Goal: Use online tool/utility: Utilize a website feature to perform a specific function

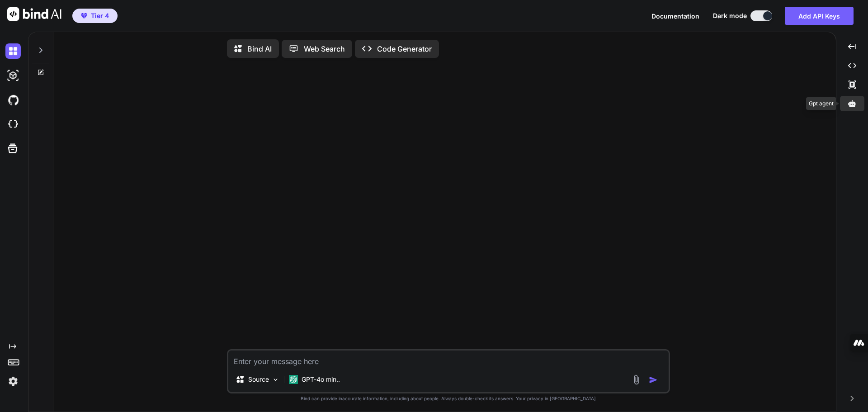
click at [852, 105] on icon at bounding box center [852, 103] width 8 height 7
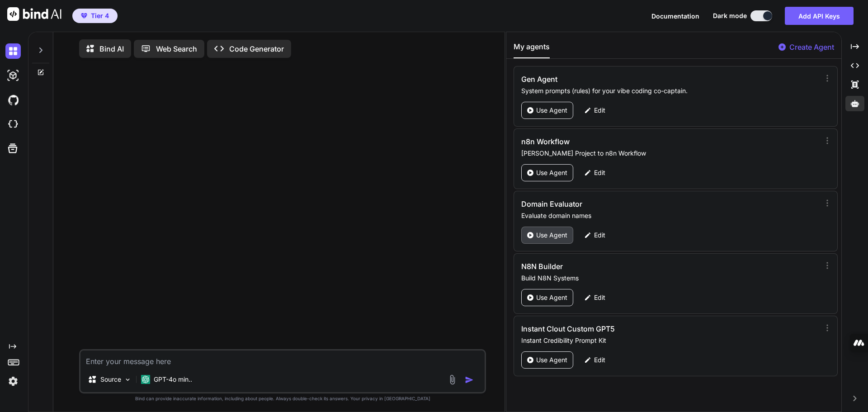
click at [551, 235] on p "Use Agent" at bounding box center [551, 235] width 31 height 9
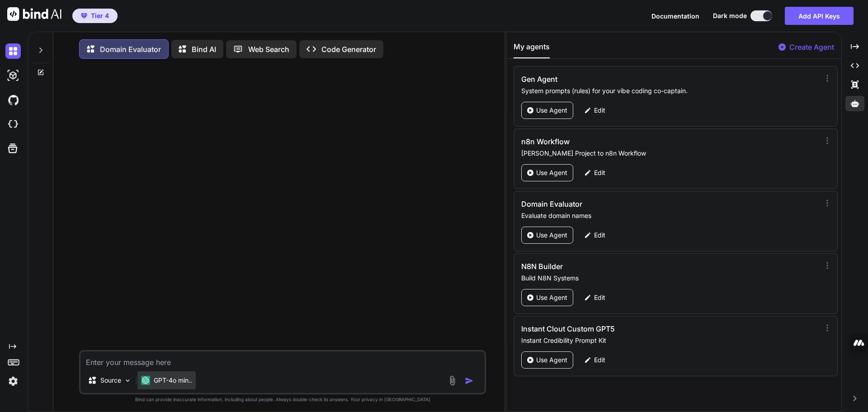
click at [175, 382] on p "GPT-4o min.." at bounding box center [173, 380] width 38 height 9
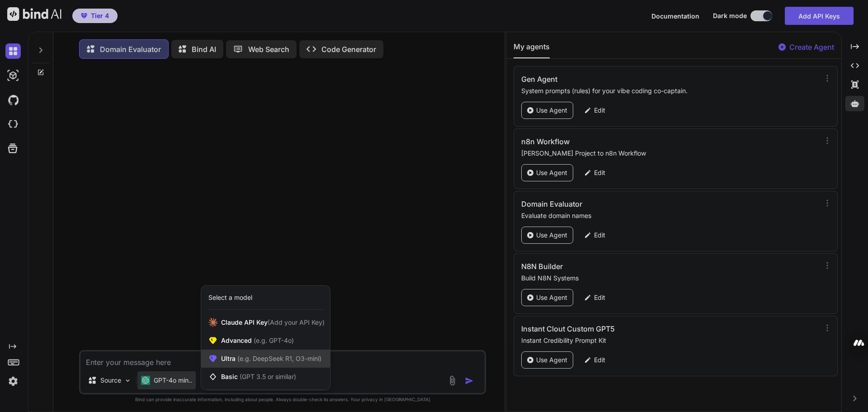
click at [239, 354] on div "Ultra (e.g. DeepSeek R1, O3-mini)" at bounding box center [265, 359] width 129 height 18
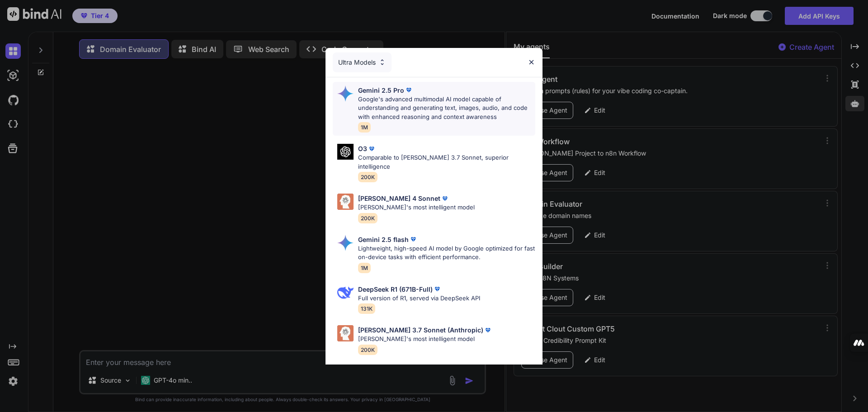
click at [395, 104] on p "Google's advanced multimodal AI model capable of understanding and generating t…" at bounding box center [446, 108] width 177 height 27
type textarea "x"
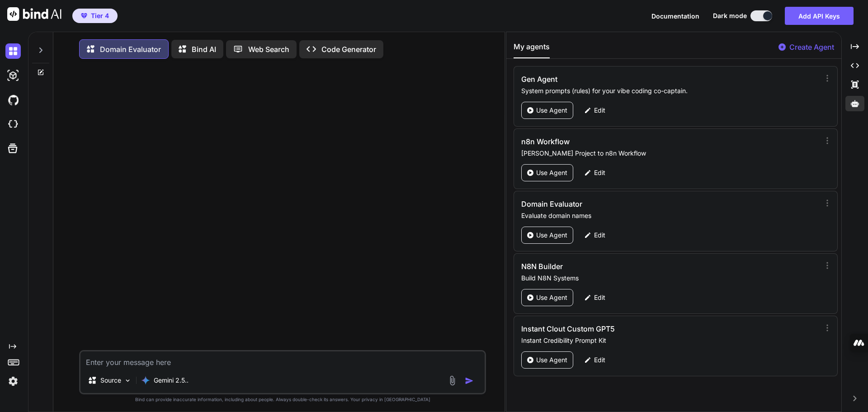
click at [468, 382] on img "button" at bounding box center [469, 380] width 9 height 9
click at [173, 363] on textarea at bounding box center [282, 359] width 404 height 16
paste textarea "[DOMAIN_NAME]"
type textarea "[DOMAIN_NAME]"
type textarea "x"
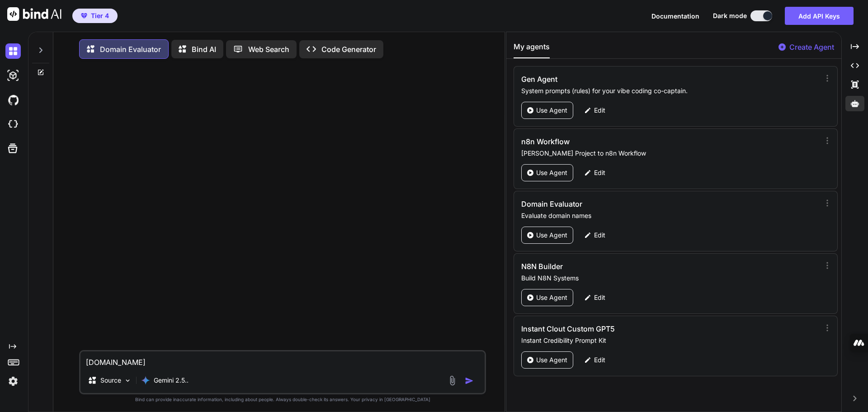
type textarea "[DOMAIN_NAME]"
click at [468, 378] on img "button" at bounding box center [469, 380] width 9 height 9
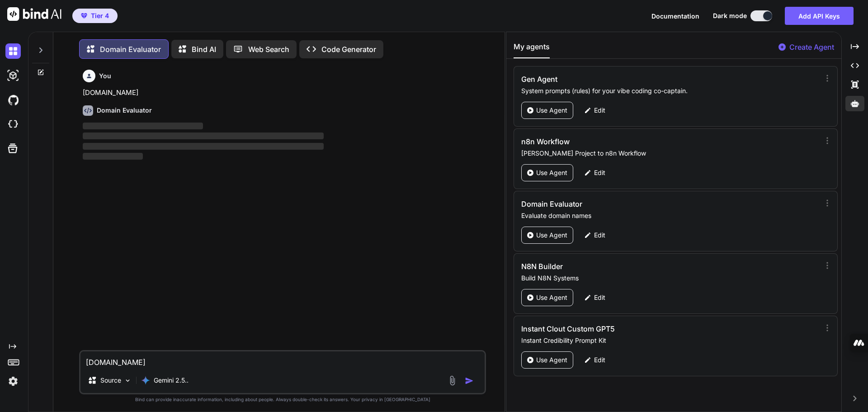
scroll to position [5, 0]
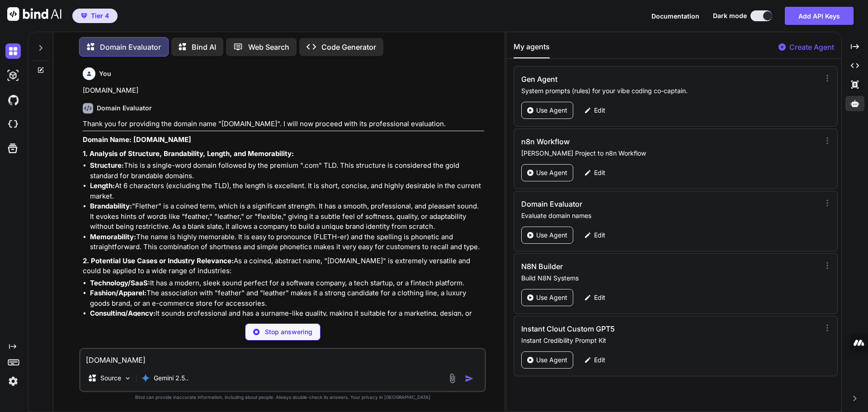
type textarea "x"
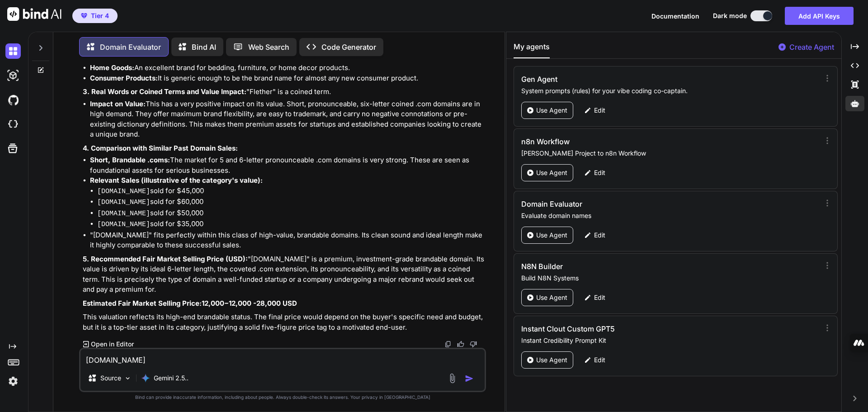
scroll to position [274, 0]
